Goal: Use online tool/utility

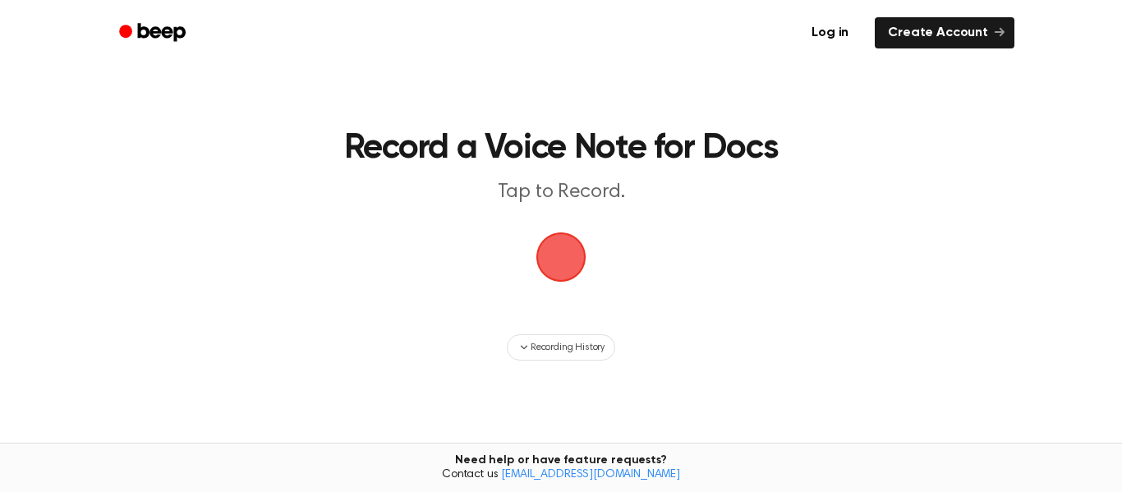
drag, startPoint x: 525, startPoint y: 268, endPoint x: 535, endPoint y: 260, distance: 11.7
click at [538, 264] on span "button" at bounding box center [561, 257] width 46 height 46
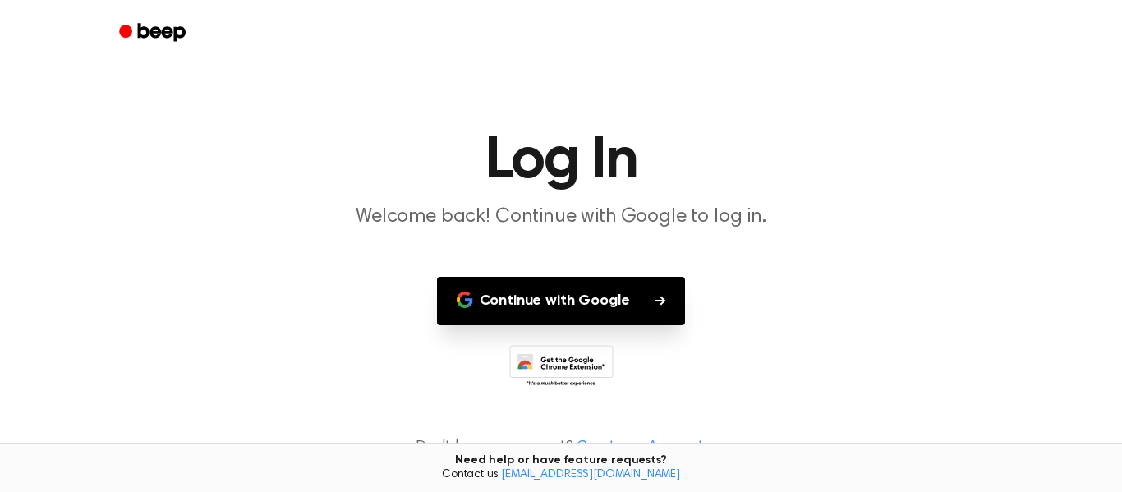
click at [539, 256] on main "Log In Welcome back! Continue with Google to log in. Continue with Google Don't…" at bounding box center [561, 253] width 1122 height 506
click at [532, 291] on button "Continue with Google" at bounding box center [561, 301] width 249 height 48
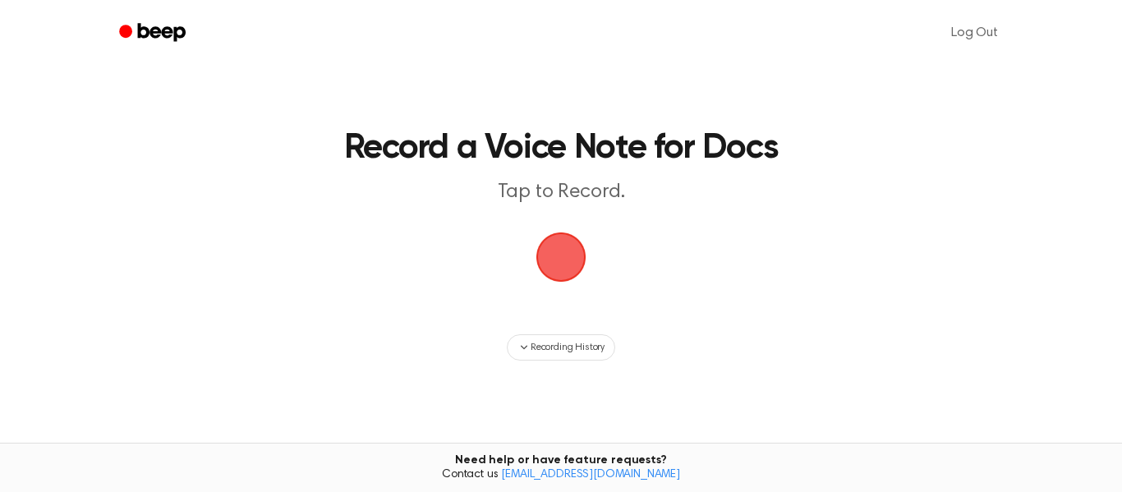
click at [544, 255] on span "button" at bounding box center [561, 257] width 50 height 50
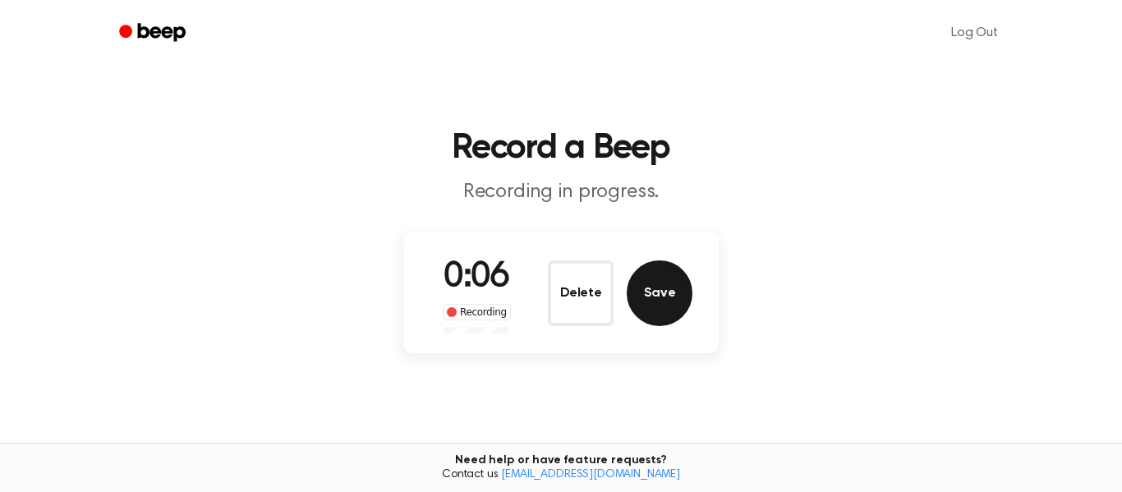
click at [676, 277] on button "Save" at bounding box center [659, 293] width 66 height 66
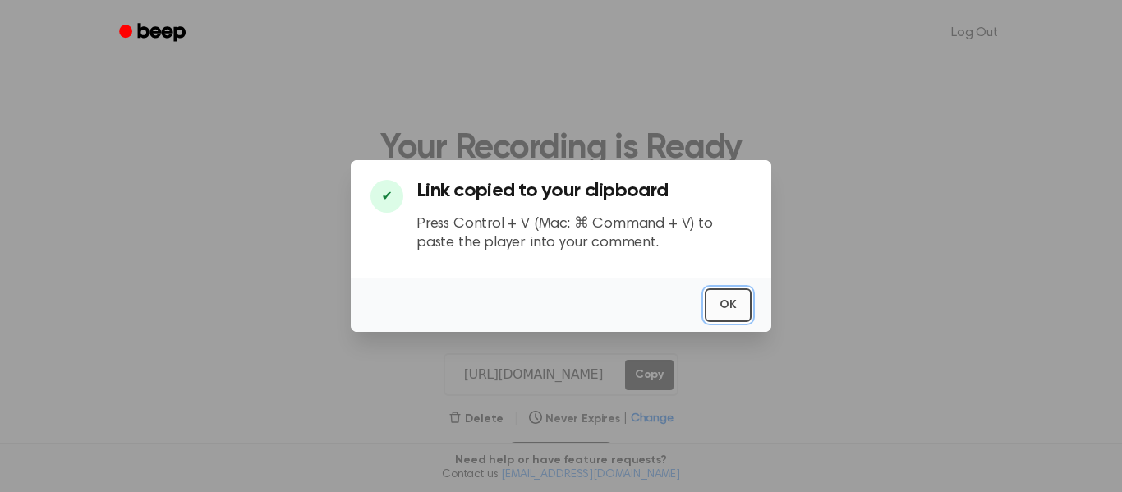
click at [746, 305] on button "OK" at bounding box center [727, 305] width 47 height 34
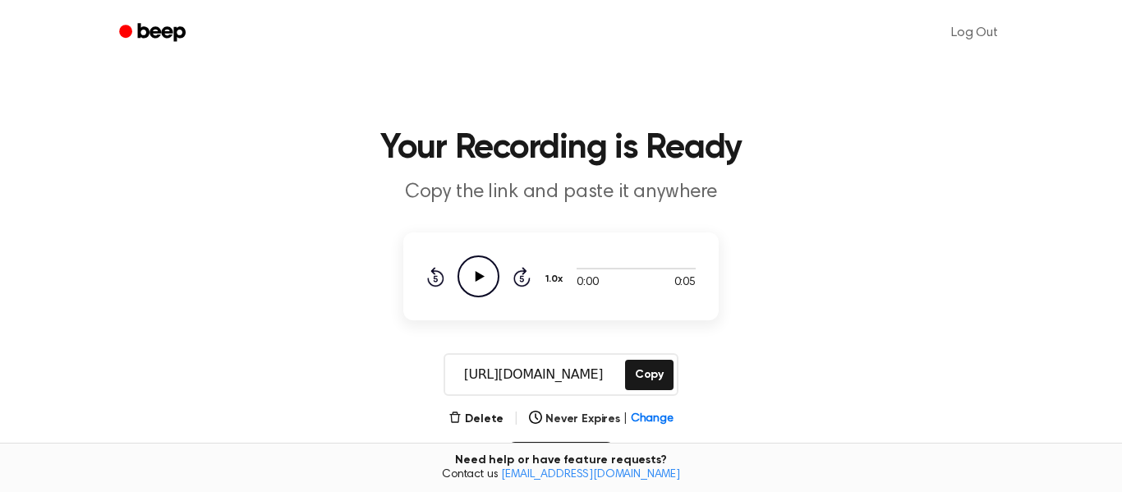
click at [492, 268] on icon "Play Audio" at bounding box center [478, 276] width 42 height 42
